Goal: Information Seeking & Learning: Learn about a topic

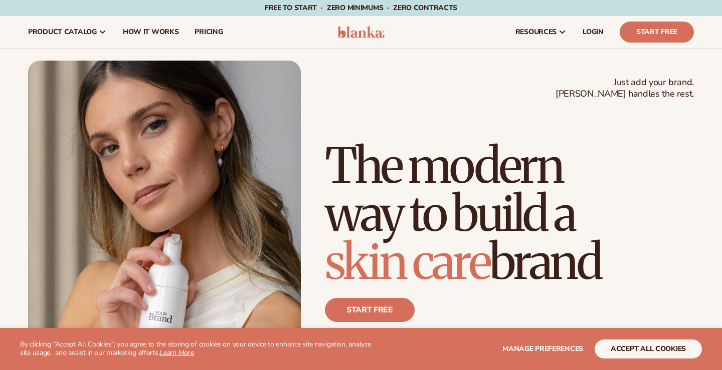
scroll to position [3, 0]
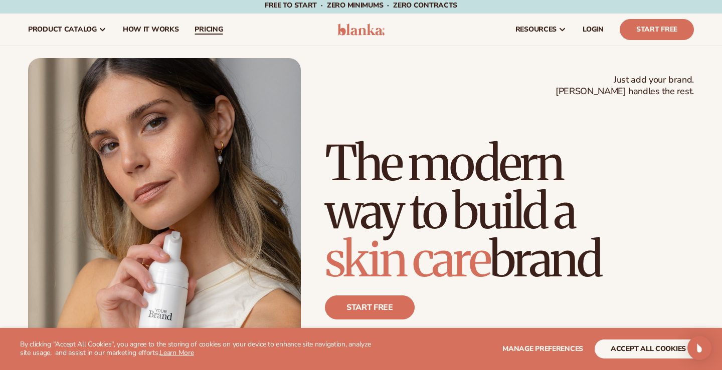
click at [205, 26] on span "pricing" at bounding box center [208, 30] width 28 height 8
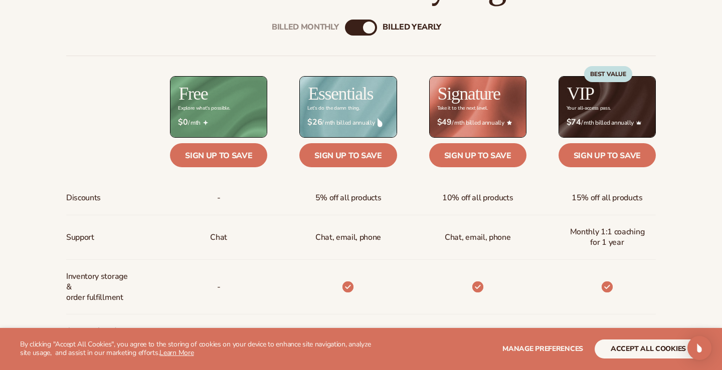
scroll to position [372, 0]
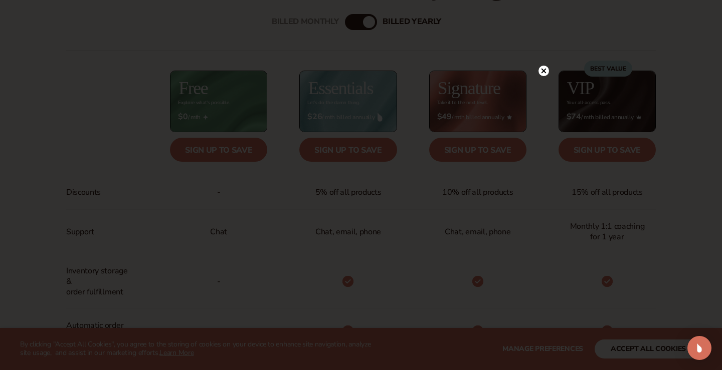
click at [544, 70] on icon at bounding box center [543, 71] width 5 height 5
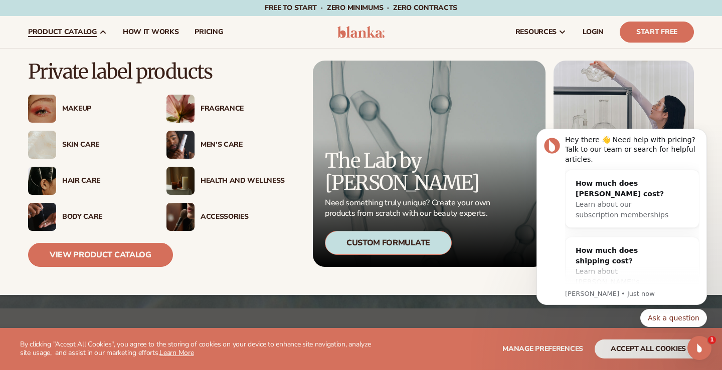
scroll to position [0, 0]
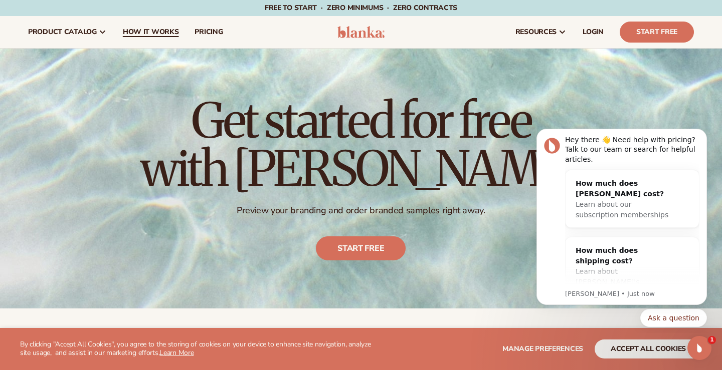
click at [154, 39] on link "How It Works" at bounding box center [151, 32] width 72 height 32
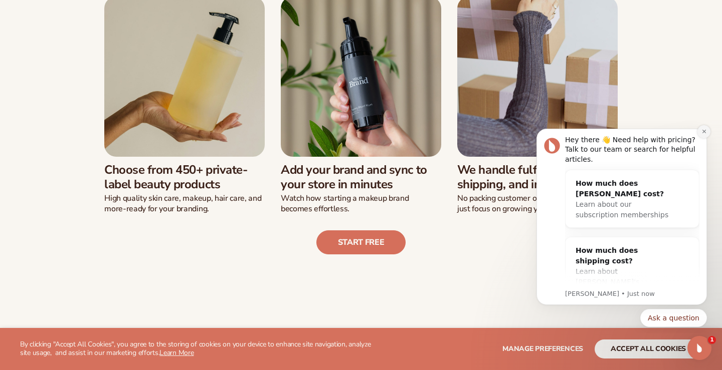
click at [705, 127] on button "Dismiss notification" at bounding box center [703, 131] width 13 height 13
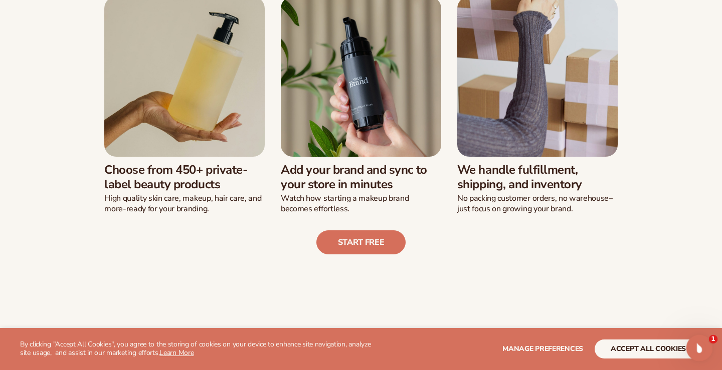
click at [700, 350] on icon "Open Intercom Messenger" at bounding box center [698, 347] width 17 height 17
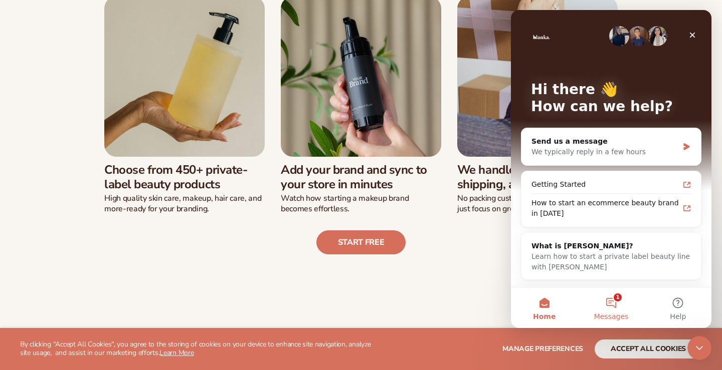
click at [622, 303] on button "1 Messages" at bounding box center [610, 308] width 67 height 40
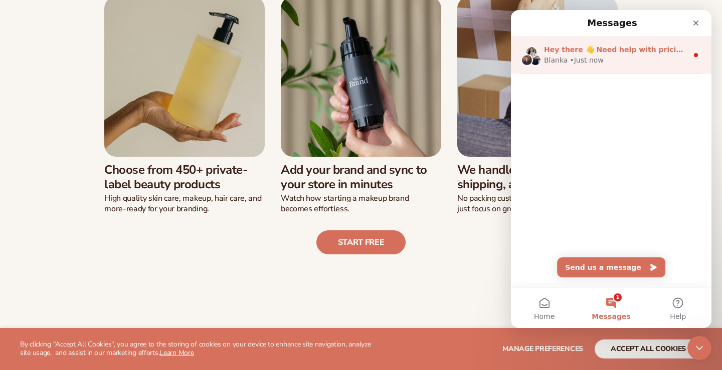
click at [609, 51] on span "Hey there 👋 Need help with pricing? Talk to our team or search for helpful arti…" at bounding box center [709, 50] width 331 height 8
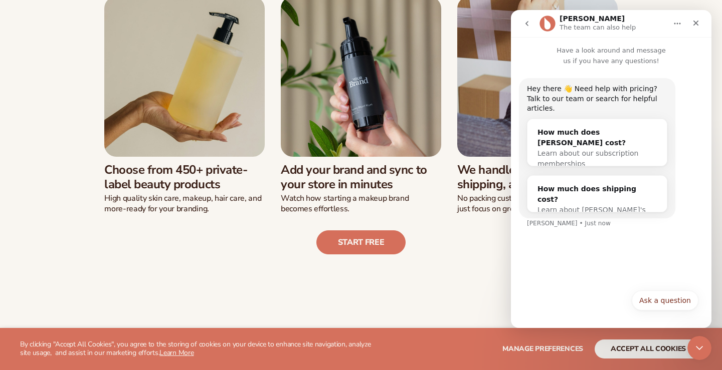
click at [705, 19] on nav "Lee The team can also help" at bounding box center [611, 23] width 200 height 27
click at [702, 20] on div "Close" at bounding box center [696, 23] width 18 height 18
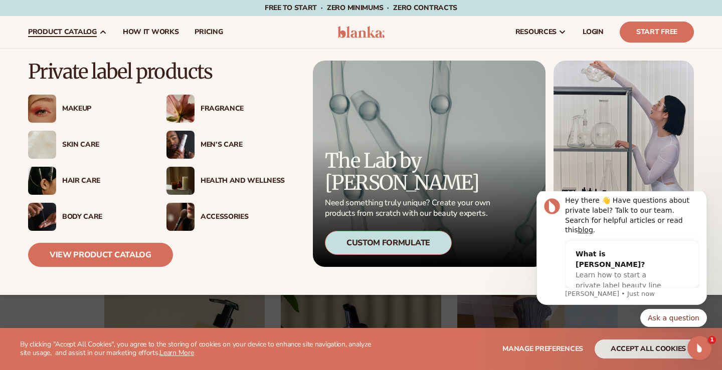
click at [77, 143] on div "Skin Care" at bounding box center [104, 145] width 84 height 9
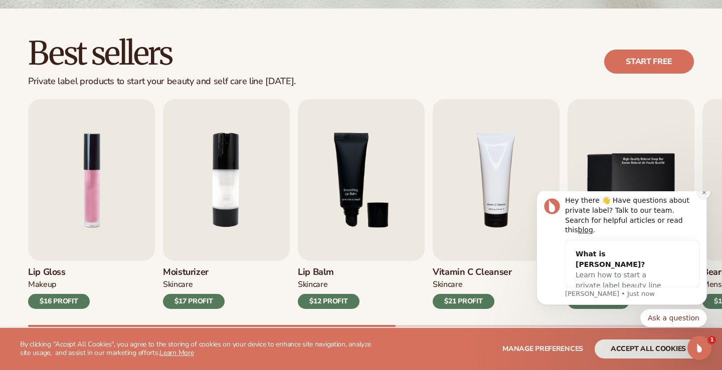
click at [703, 195] on icon "Dismiss notification" at bounding box center [704, 193] width 6 height 6
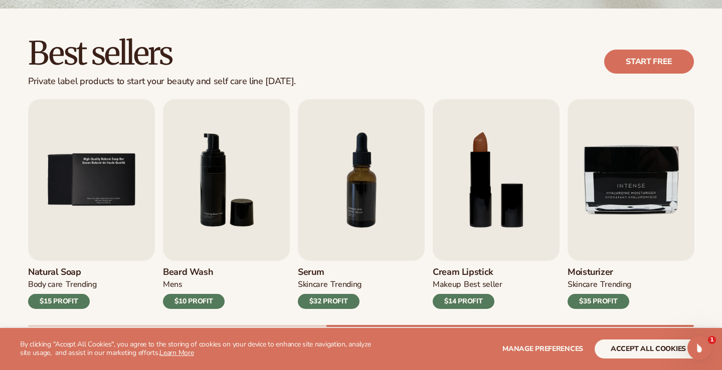
click at [366, 42] on div "Best sellers Private label products to start your beauty and self care line tod…" at bounding box center [361, 62] width 666 height 51
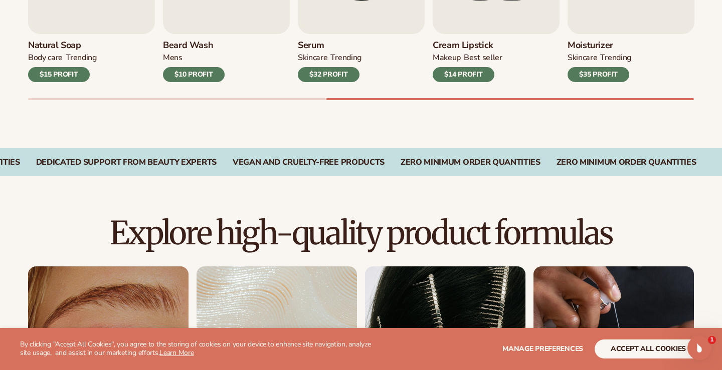
scroll to position [728, 0]
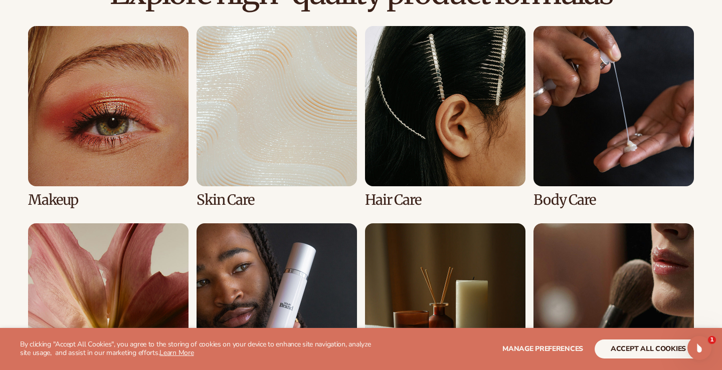
click at [292, 135] on link "2 / 8" at bounding box center [276, 117] width 160 height 182
click at [293, 104] on link "2 / 8" at bounding box center [276, 117] width 160 height 182
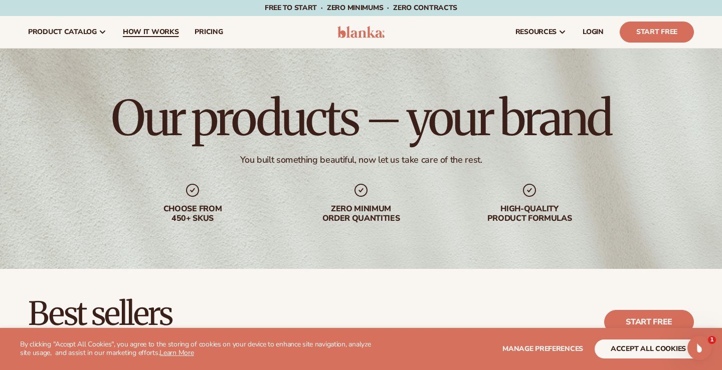
scroll to position [0, 0]
click at [143, 34] on span "How It Works" at bounding box center [151, 32] width 56 height 8
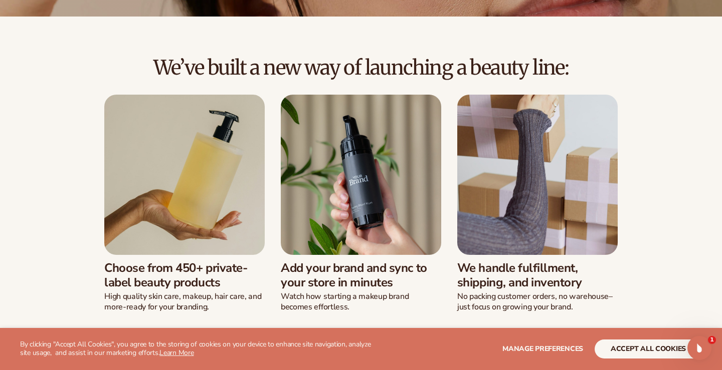
scroll to position [234, 0]
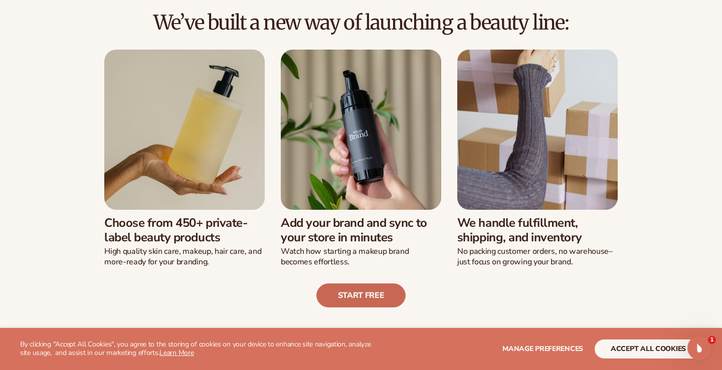
click at [353, 288] on link "Start free" at bounding box center [361, 296] width 90 height 24
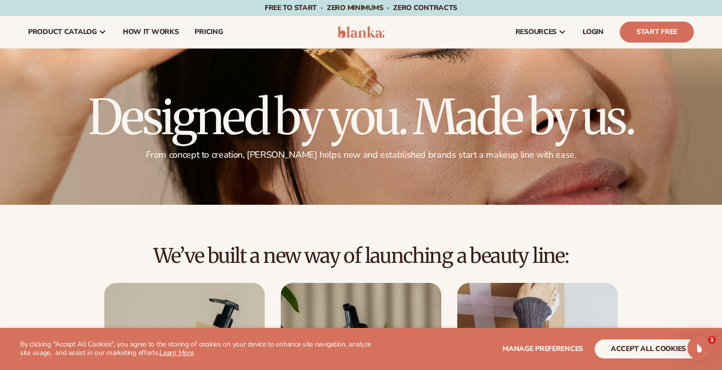
scroll to position [0, 0]
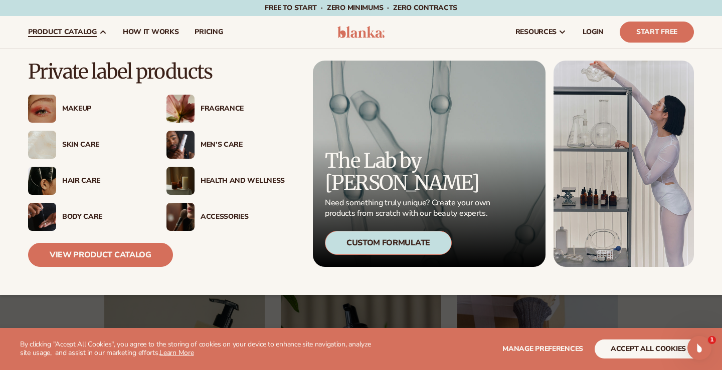
click at [86, 27] on link "product catalog" at bounding box center [67, 32] width 95 height 32
click at [82, 109] on div "Makeup" at bounding box center [104, 109] width 84 height 9
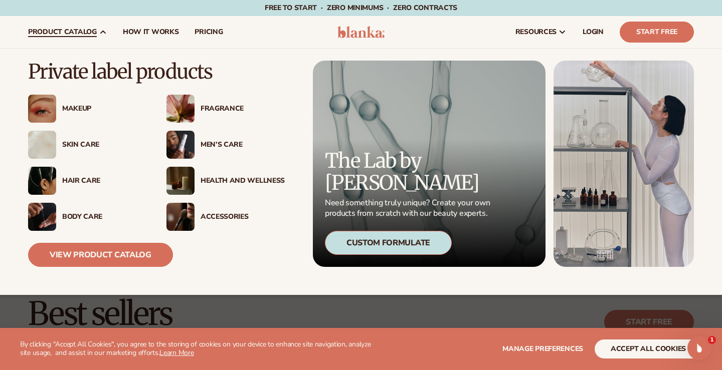
click at [183, 108] on img at bounding box center [180, 109] width 28 height 28
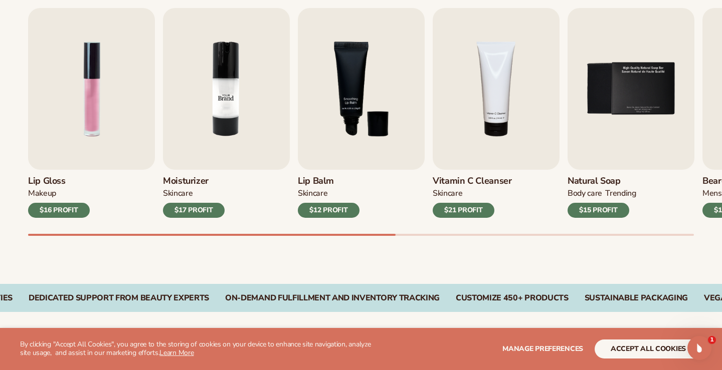
click at [178, 136] on img "2 / 9" at bounding box center [226, 89] width 127 height 162
click at [225, 101] on img "2 / 9" at bounding box center [226, 89] width 127 height 162
